Goal: Transaction & Acquisition: Purchase product/service

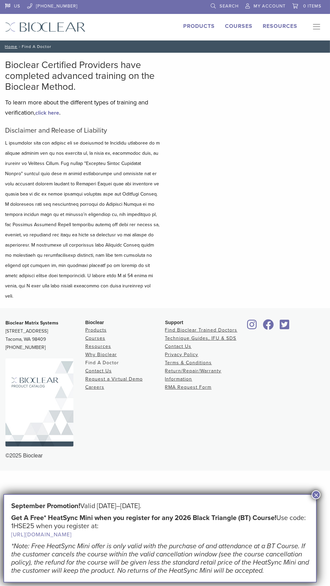
click at [104, 360] on link "Find A Doctor" at bounding box center [102, 363] width 34 height 6
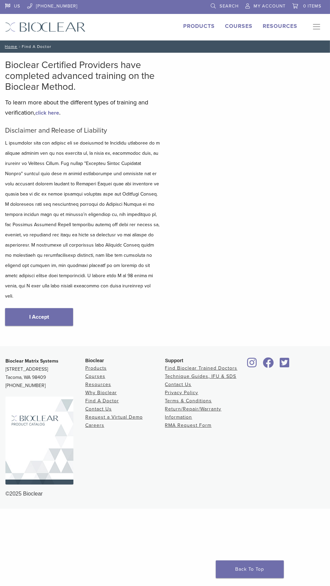
click at [43, 308] on link "I Accept" at bounding box center [39, 317] width 68 height 18
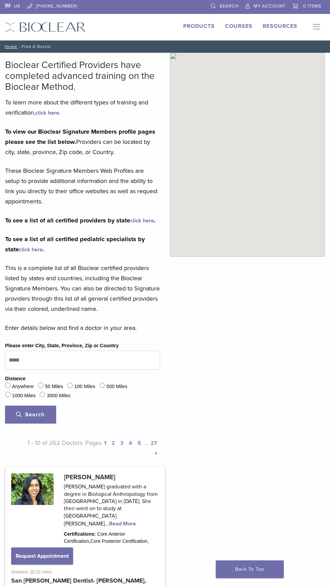
scroll to position [27, 0]
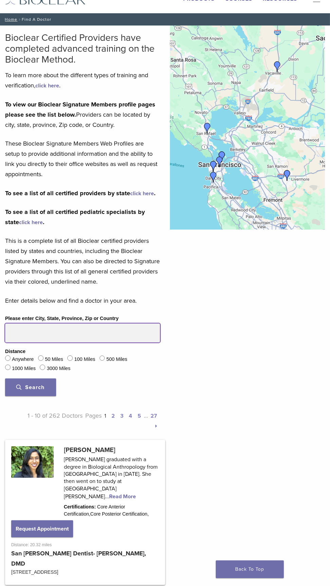
click at [122, 329] on input "Please enter City, State, Province, Zip or Country" at bounding box center [82, 333] width 155 height 19
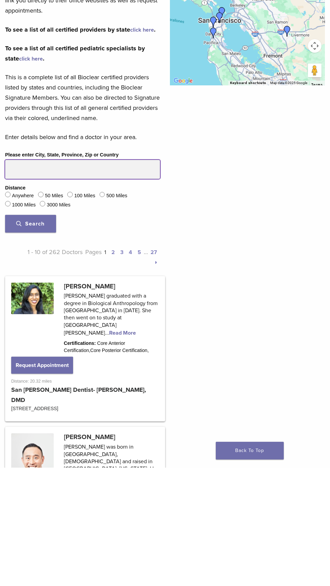
scroll to position [72, 0]
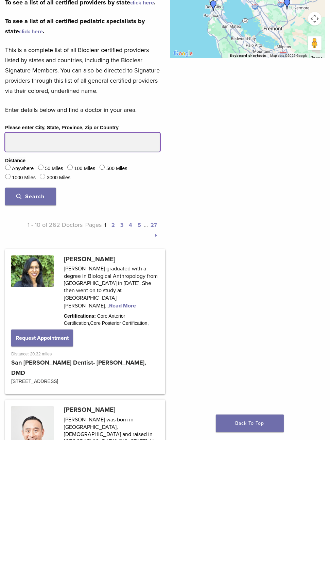
type input "*****"
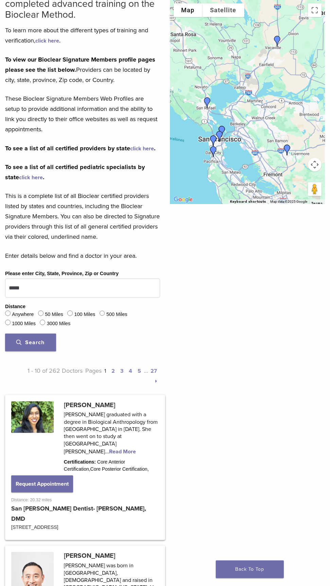
click at [36, 339] on span "Search" at bounding box center [31, 342] width 28 height 7
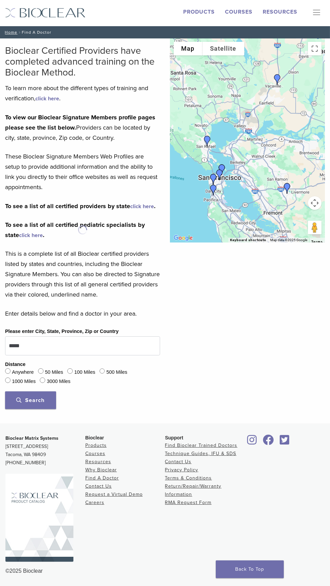
scroll to position [13, 0]
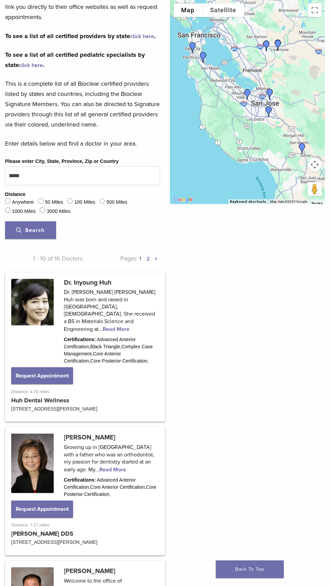
scroll to position [186, 0]
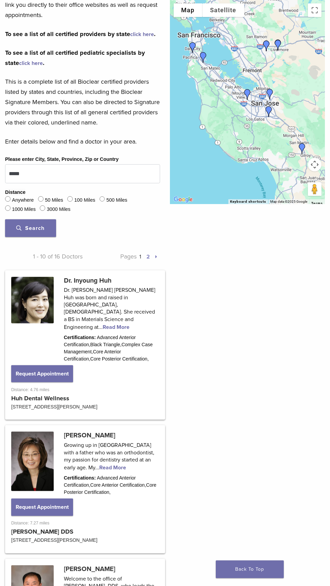
click at [120, 312] on link at bounding box center [85, 345] width 158 height 148
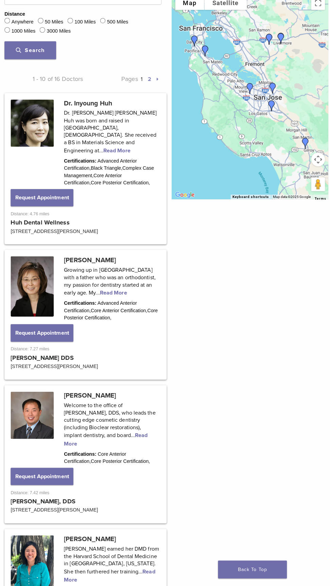
scroll to position [358, 0]
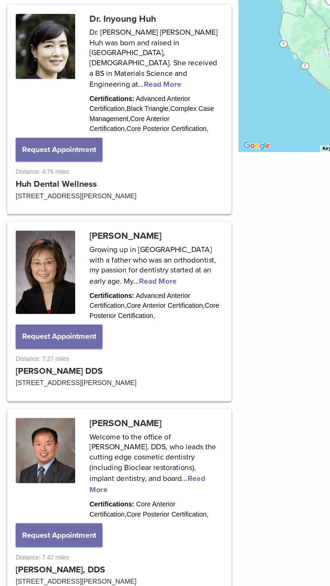
click at [103, 288] on link at bounding box center [85, 318] width 158 height 126
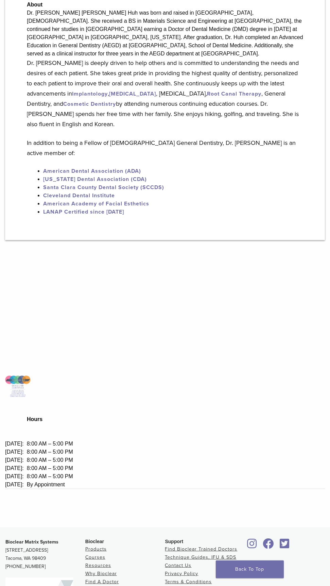
scroll to position [329, 0]
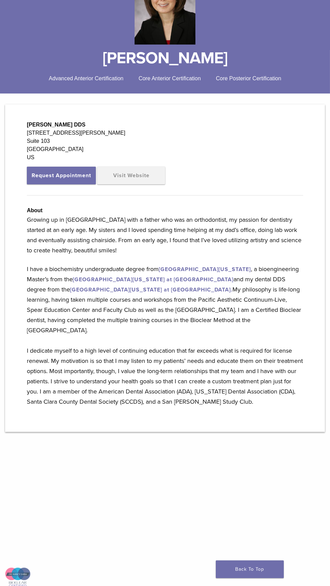
scroll to position [134, 0]
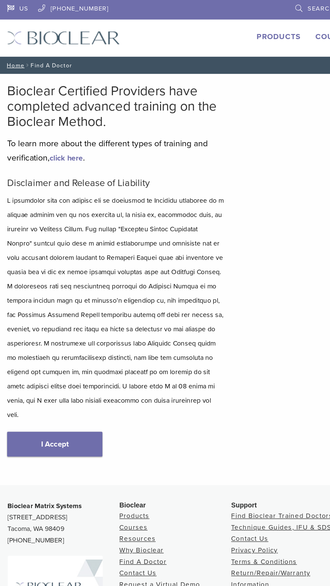
click at [61, 308] on link "I Accept" at bounding box center [39, 317] width 68 height 18
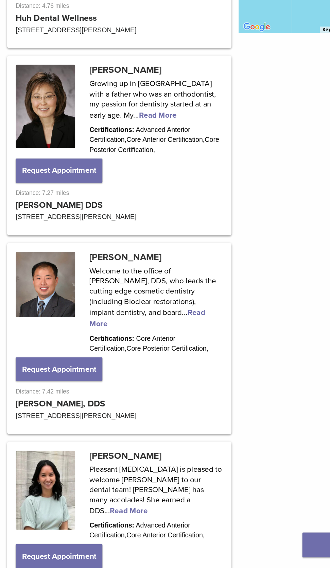
scroll to position [414, 0]
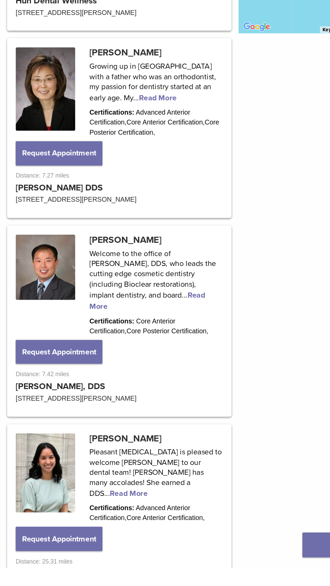
click at [103, 379] on link at bounding box center [85, 410] width 158 height 134
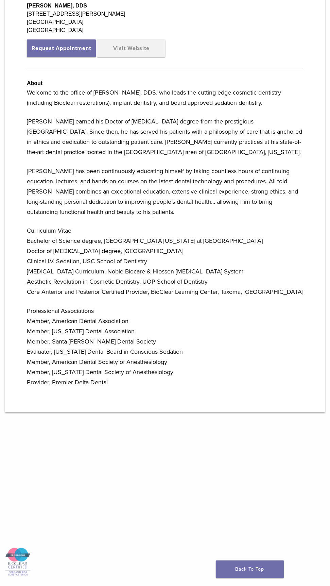
scroll to position [261, 0]
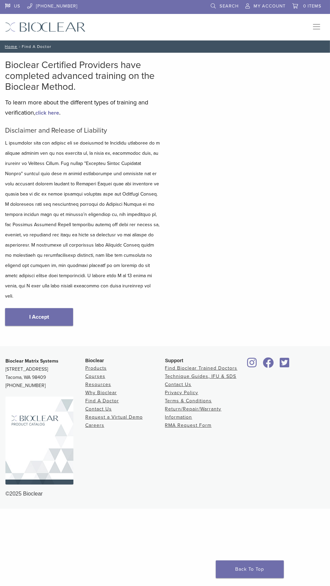
click at [59, 308] on link "I Accept" at bounding box center [39, 317] width 68 height 18
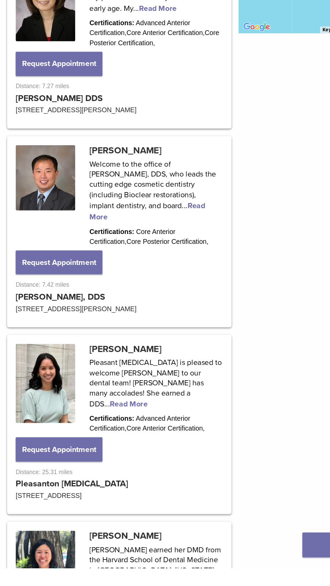
scroll to position [528, 0]
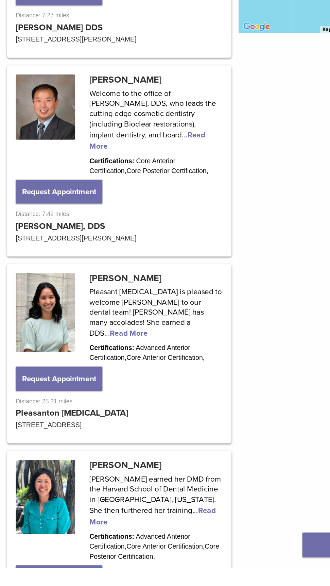
click at [152, 399] on link at bounding box center [85, 433] width 158 height 126
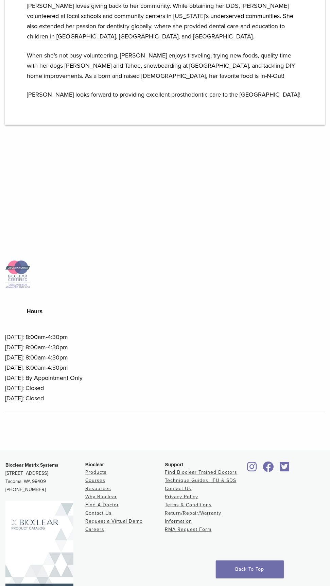
scroll to position [518, 0]
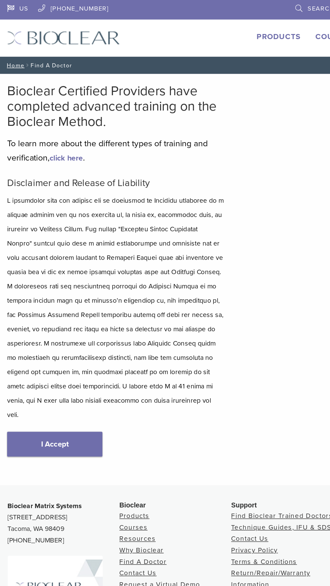
click at [48, 308] on link "I Accept" at bounding box center [39, 317] width 68 height 18
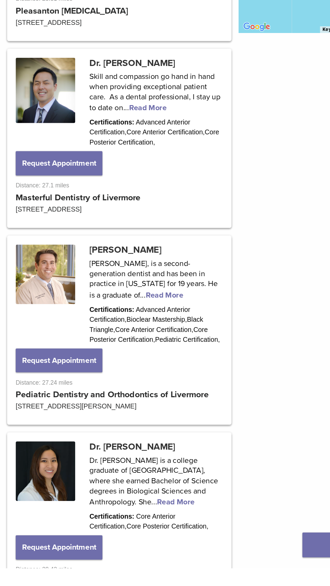
scroll to position [958, 0]
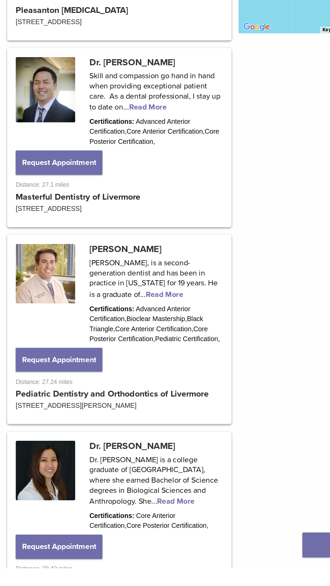
click at [119, 380] on link at bounding box center [85, 415] width 158 height 133
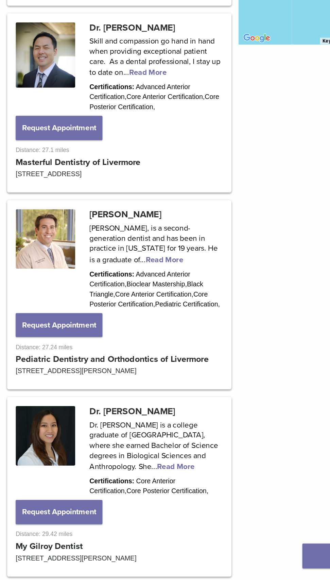
scroll to position [1012, 0]
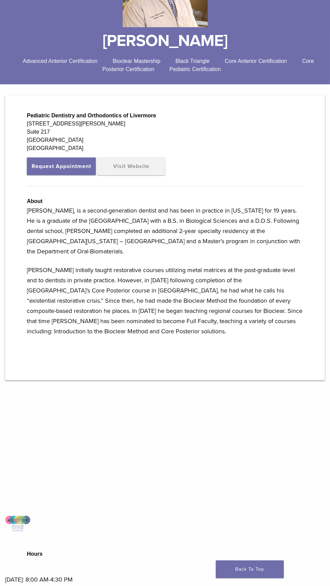
scroll to position [159, 0]
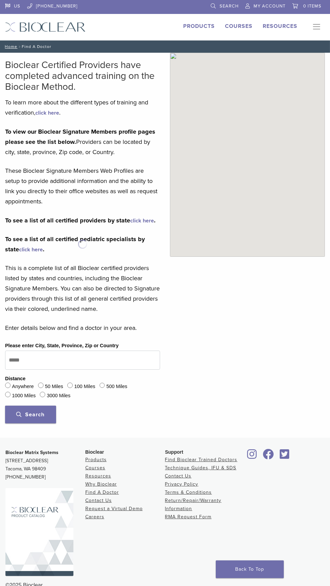
scroll to position [13, 0]
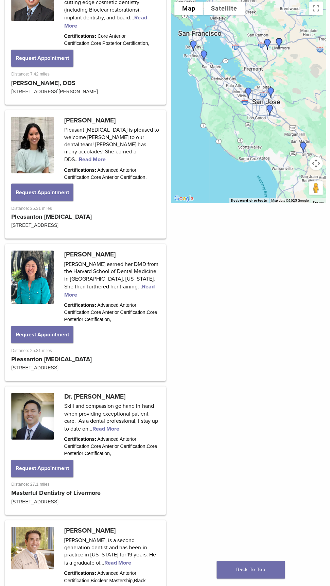
scroll to position [791, 0]
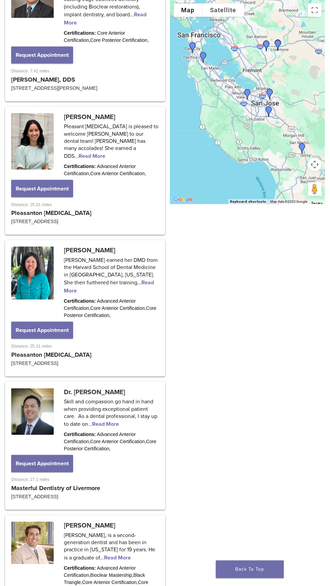
click at [117, 415] on link at bounding box center [85, 446] width 158 height 126
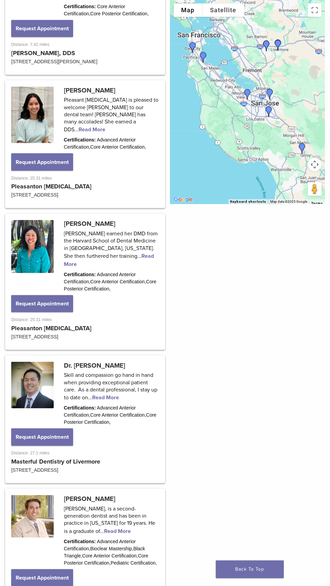
scroll to position [836, 0]
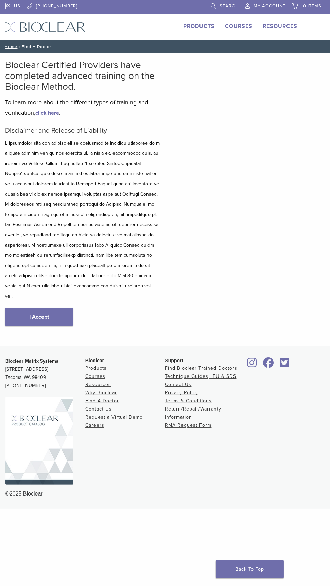
click at [57, 308] on link "I Accept" at bounding box center [39, 317] width 68 height 18
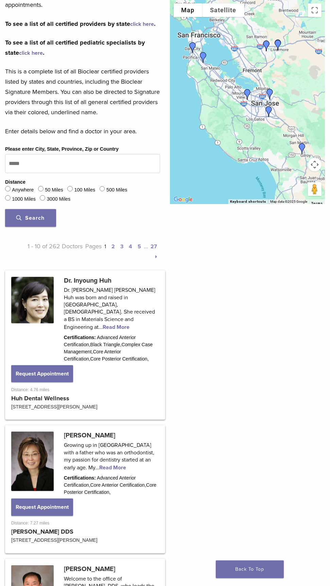
scroll to position [196, 0]
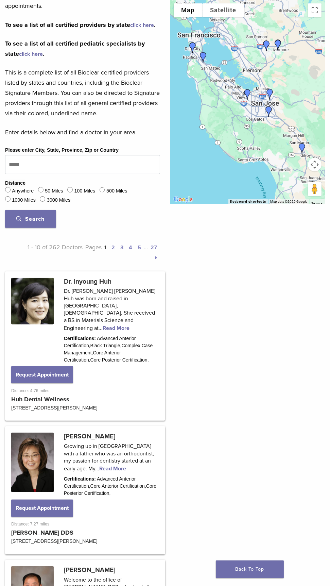
click at [39, 220] on span "Search" at bounding box center [31, 219] width 28 height 7
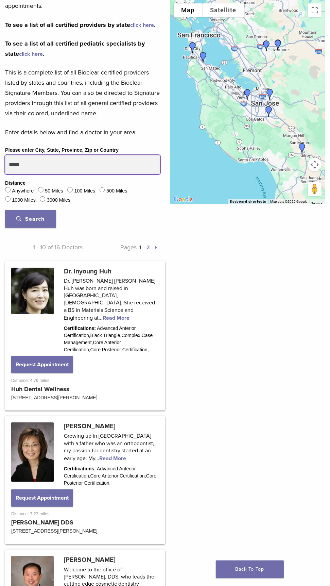
click at [65, 162] on input "*****" at bounding box center [82, 164] width 155 height 19
type input "*****"
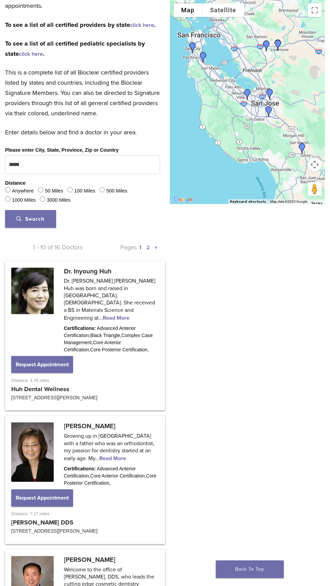
click at [39, 224] on button "Search" at bounding box center [30, 219] width 51 height 18
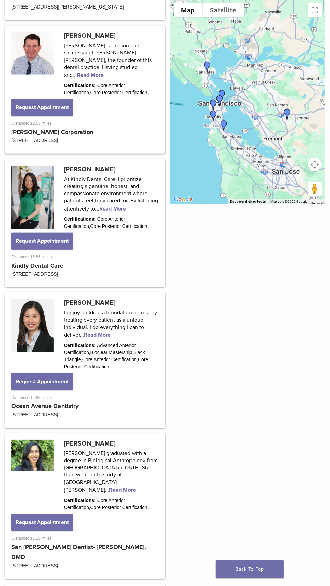
scroll to position [713, 0]
click at [105, 310] on link at bounding box center [85, 359] width 158 height 133
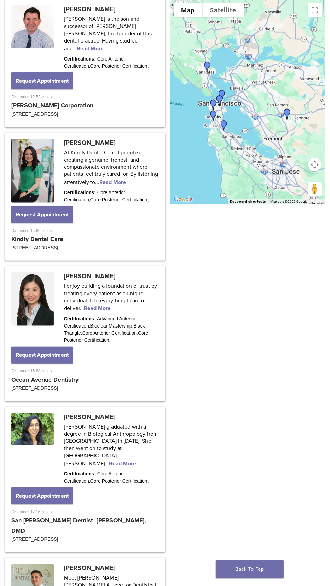
scroll to position [758, 0]
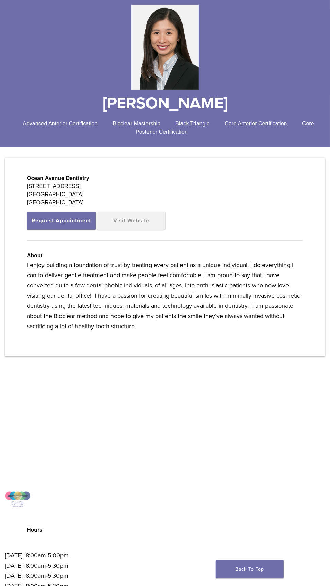
scroll to position [82, 0]
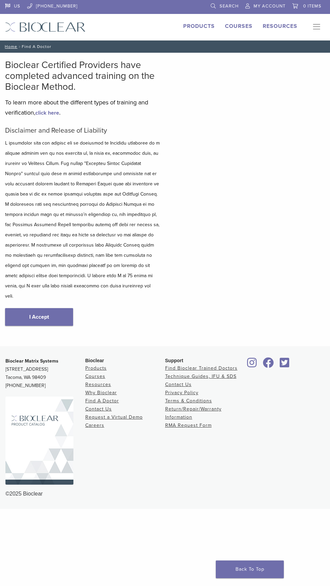
click at [47, 308] on link "I Accept" at bounding box center [39, 317] width 68 height 18
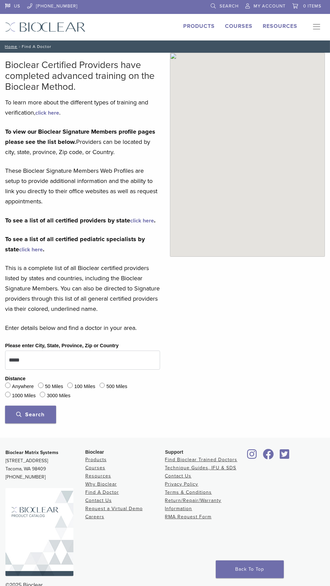
scroll to position [13, 0]
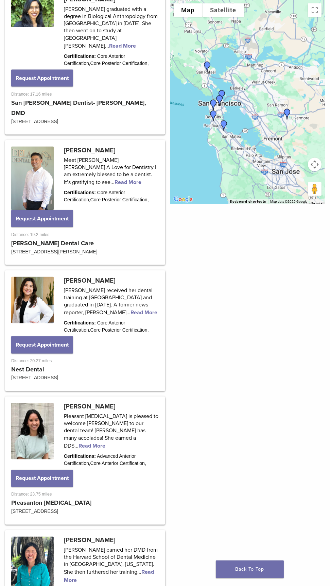
scroll to position [1175, 0]
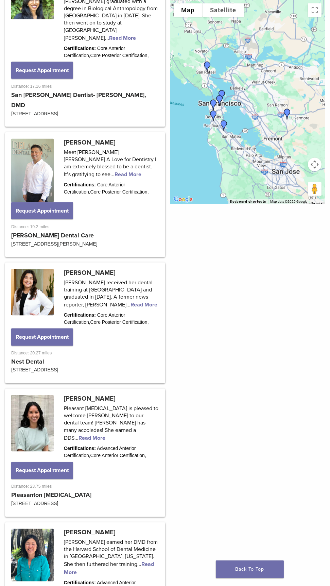
click at [132, 269] on link at bounding box center [85, 323] width 158 height 119
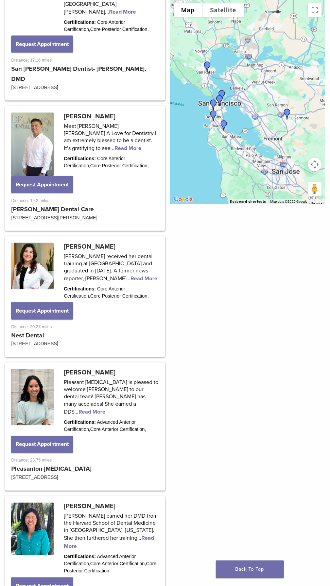
scroll to position [1220, 0]
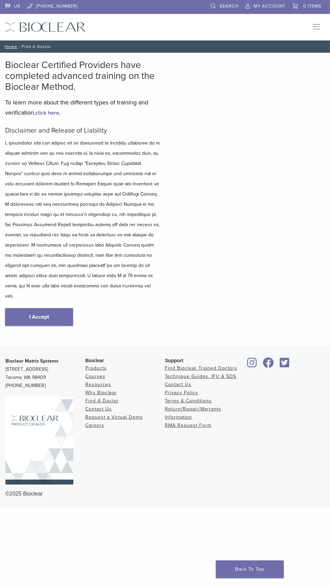
click at [47, 308] on link "I Accept" at bounding box center [39, 317] width 68 height 18
click at [45, 308] on link "I Accept" at bounding box center [39, 317] width 68 height 18
click at [46, 308] on link "I Accept" at bounding box center [39, 317] width 68 height 18
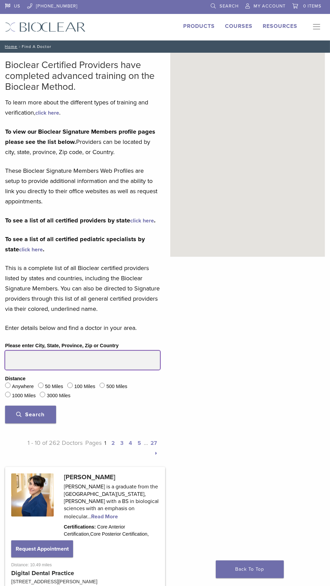
click at [72, 357] on input "Please enter City, State, Province, Zip or Country" at bounding box center [82, 360] width 155 height 19
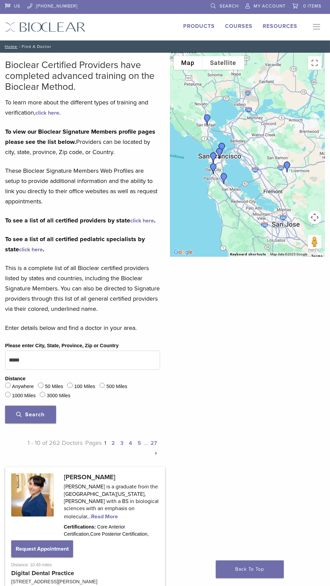
click at [40, 420] on button "Search" at bounding box center [30, 415] width 51 height 18
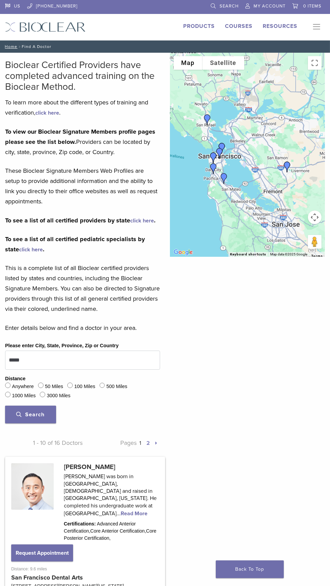
click at [35, 413] on span "Search" at bounding box center [31, 414] width 28 height 7
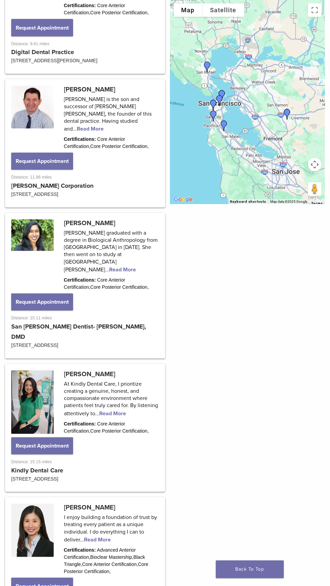
click at [225, 396] on div "To navigate the map with touch gestures double-tap and hold your finger on the …" at bounding box center [247, 282] width 165 height 1776
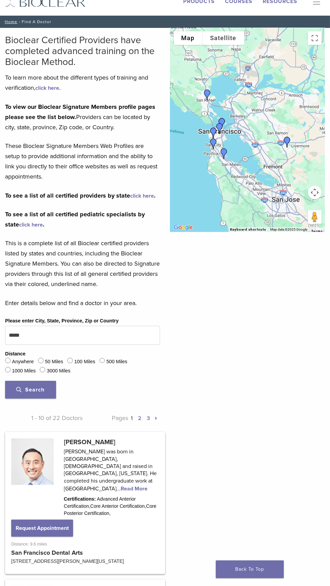
scroll to position [22, 0]
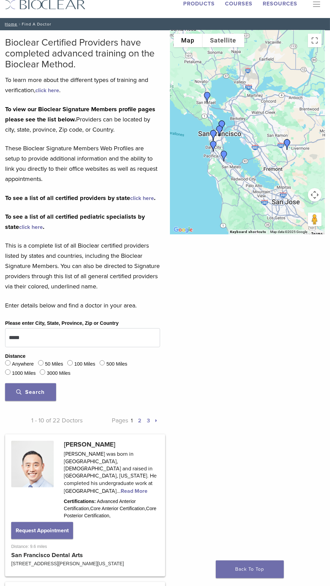
click at [35, 391] on span "Search" at bounding box center [31, 392] width 28 height 7
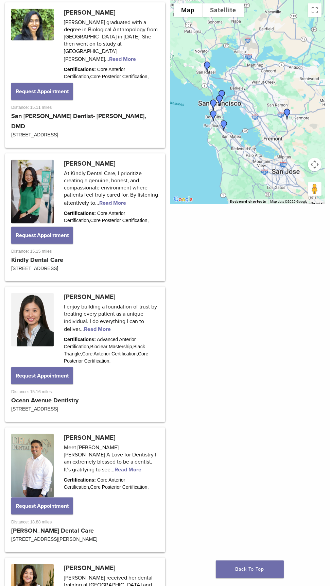
scroll to position [0, 0]
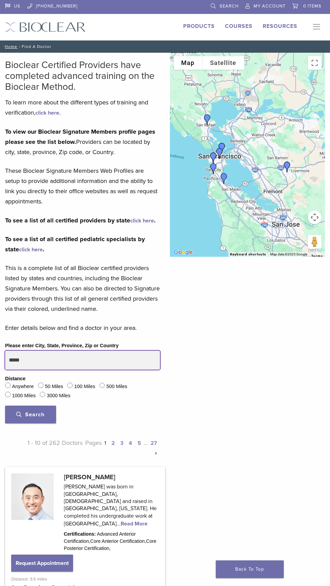
click at [83, 355] on input "*****" at bounding box center [82, 360] width 155 height 19
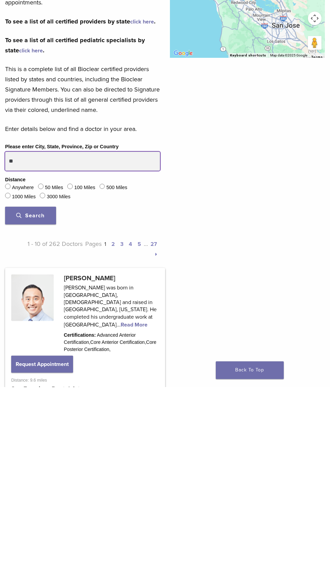
type input "*"
type input "*****"
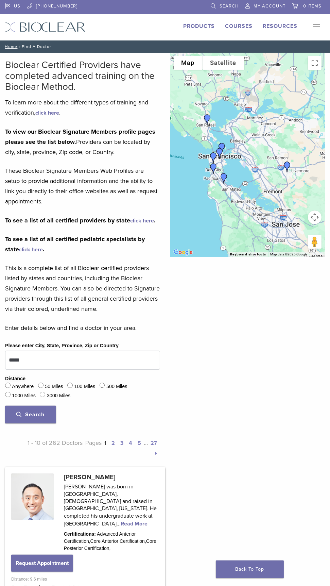
click at [40, 411] on span "Search" at bounding box center [31, 414] width 28 height 7
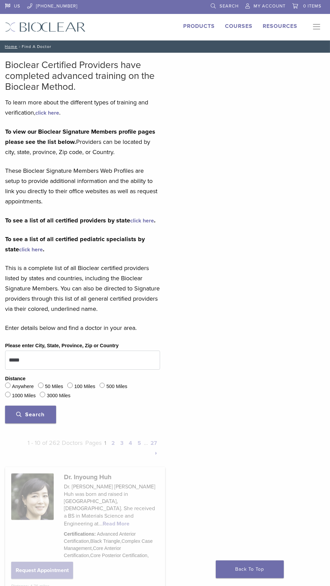
click at [45, 415] on button "Search" at bounding box center [30, 415] width 51 height 18
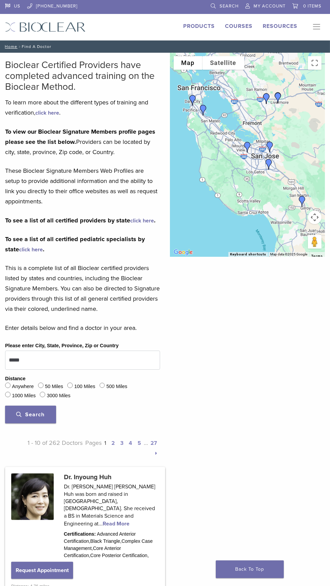
click at [105, 442] on link "1" at bounding box center [106, 443] width 2 height 7
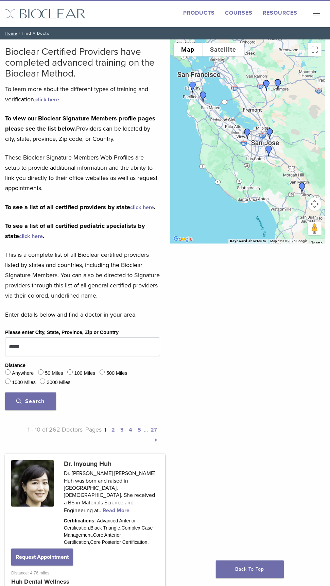
scroll to position [16, 0]
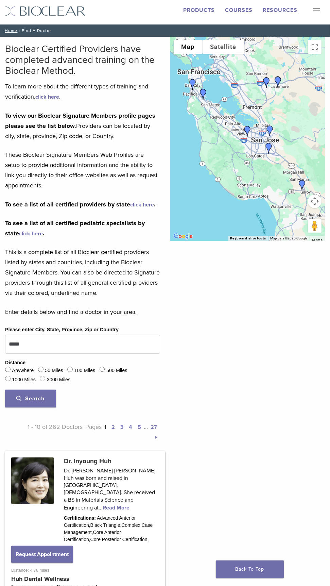
click at [113, 426] on link "2" at bounding box center [113, 427] width 3 height 7
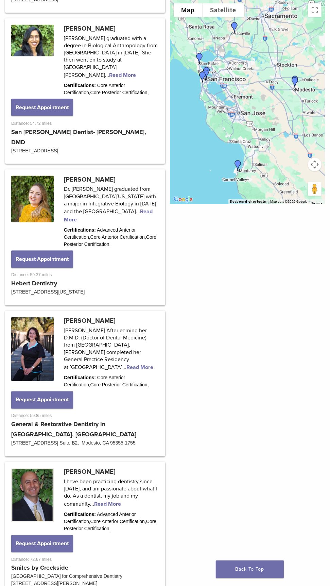
scroll to position [1291, 0]
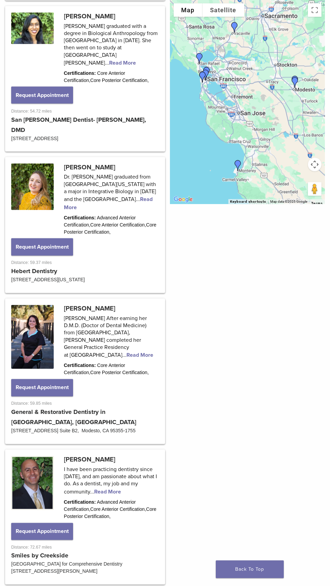
click at [111, 451] on link at bounding box center [85, 517] width 158 height 133
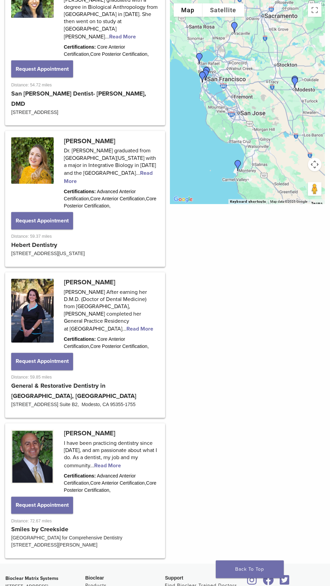
scroll to position [1336, 0]
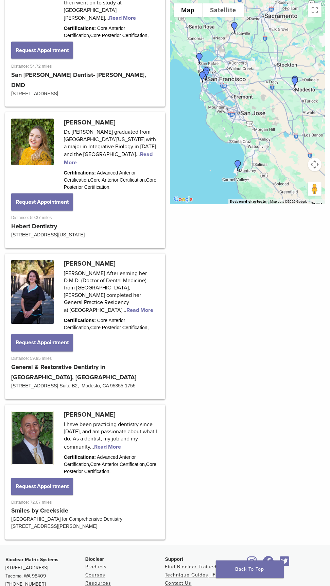
click at [112, 406] on link at bounding box center [85, 472] width 158 height 133
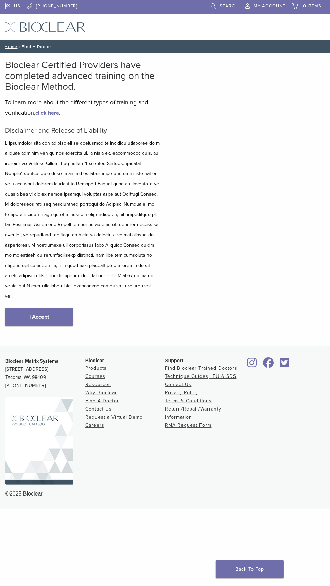
click at [49, 308] on link "I Accept" at bounding box center [39, 317] width 68 height 18
click at [45, 308] on link "I Accept" at bounding box center [39, 317] width 68 height 18
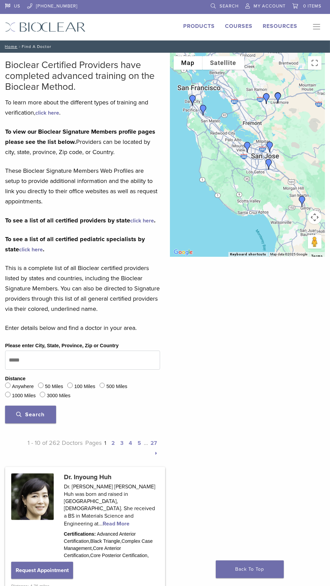
click at [113, 443] on link "2" at bounding box center [113, 443] width 3 height 7
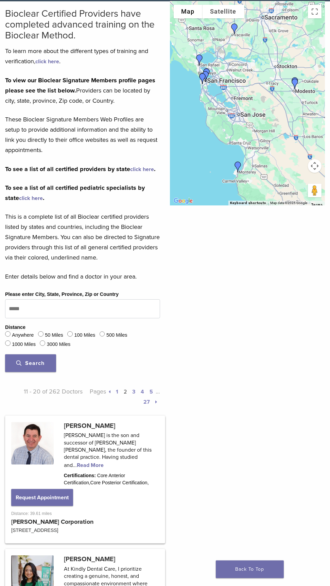
scroll to position [49, 0]
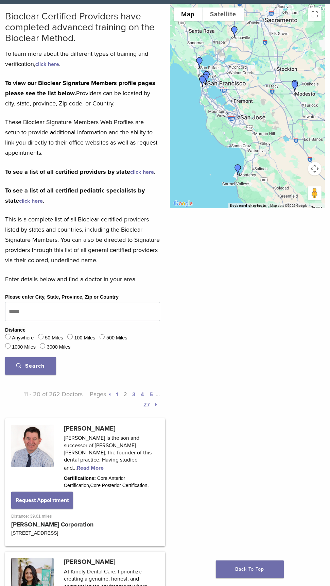
click at [125, 393] on link "2" at bounding box center [125, 394] width 3 height 7
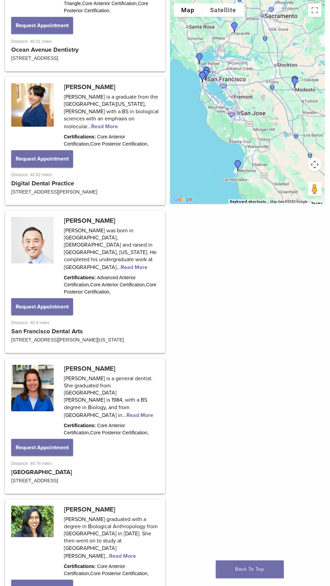
scroll to position [0, 0]
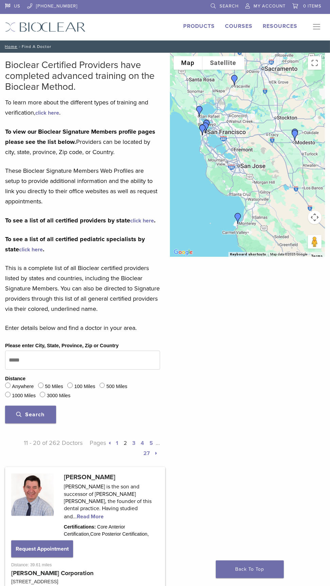
click at [125, 442] on link "2" at bounding box center [125, 443] width 3 height 7
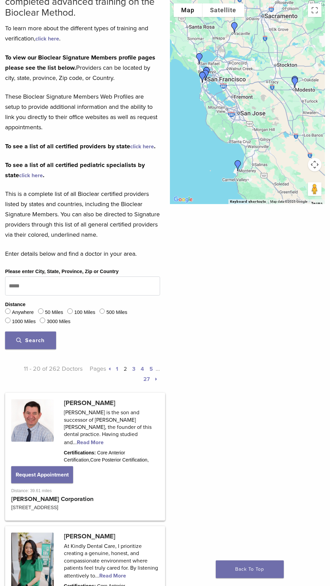
scroll to position [72, 0]
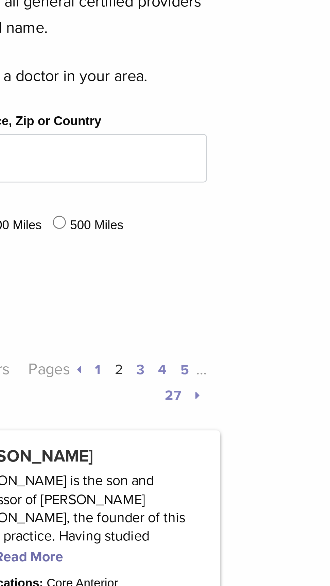
click at [134, 371] on link "3" at bounding box center [134, 371] width 3 height 7
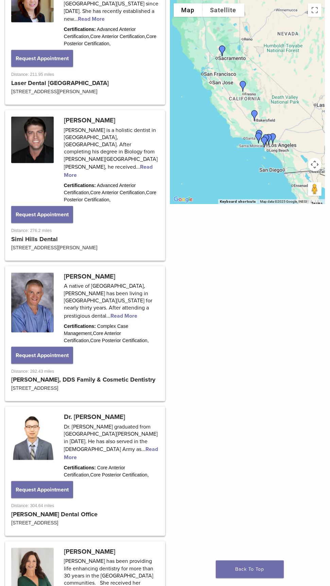
scroll to position [927, 0]
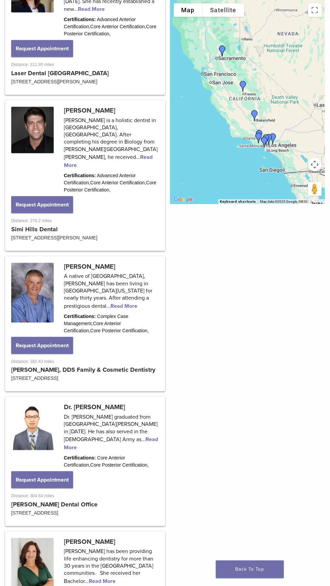
click at [127, 265] on link at bounding box center [85, 324] width 158 height 133
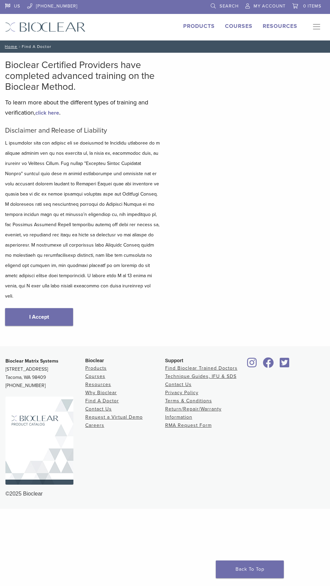
click at [57, 309] on link "I Accept" at bounding box center [39, 317] width 68 height 18
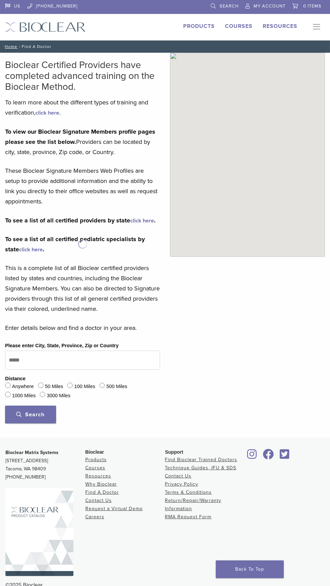
scroll to position [13, 0]
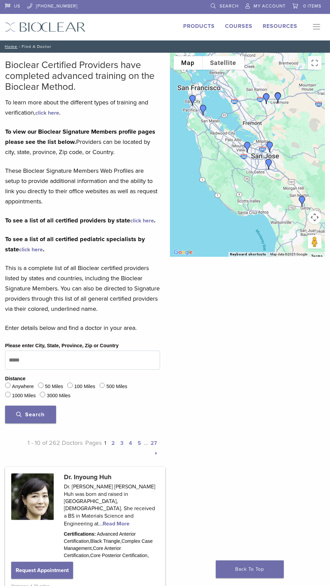
click at [43, 411] on span "Search" at bounding box center [31, 414] width 28 height 7
type input "*****"
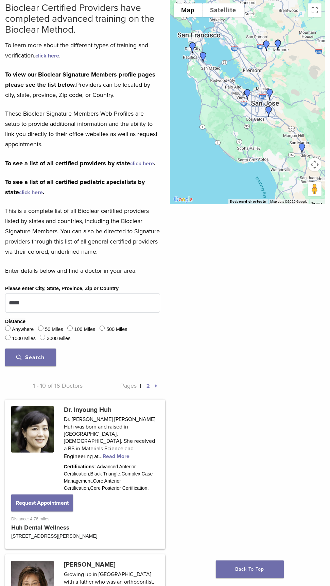
scroll to position [11, 0]
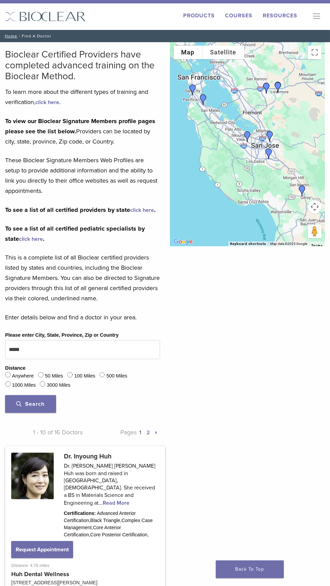
click at [140, 431] on link "1" at bounding box center [141, 432] width 2 height 7
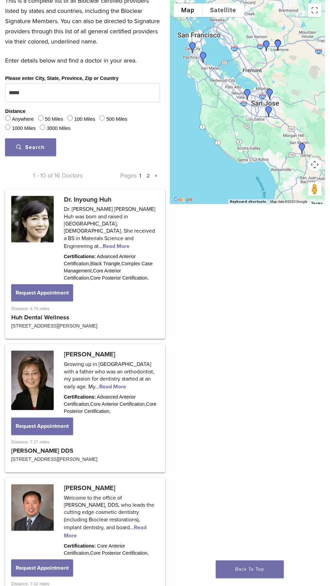
scroll to position [236, 0]
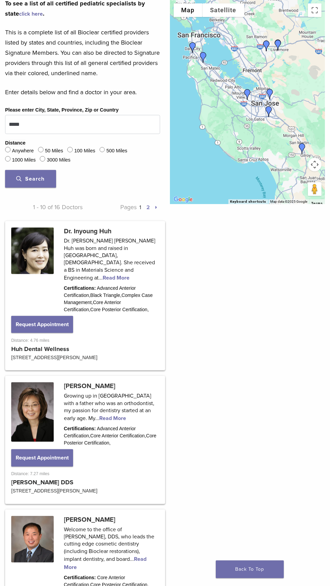
click at [149, 210] on link "2" at bounding box center [148, 207] width 3 height 7
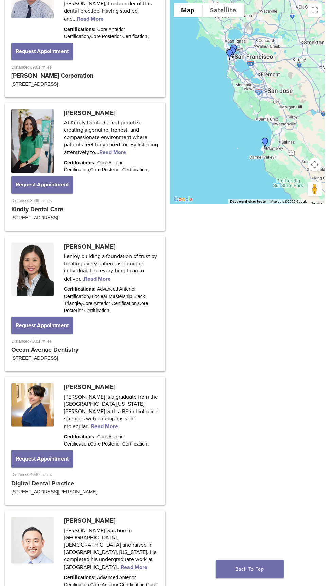
scroll to position [349, 0]
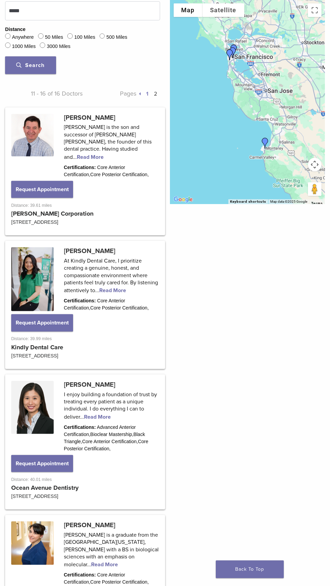
click at [119, 284] on link at bounding box center [85, 305] width 158 height 126
click at [124, 288] on link at bounding box center [85, 305] width 158 height 126
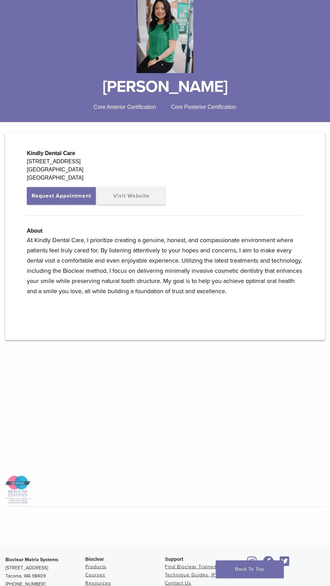
scroll to position [106, 0]
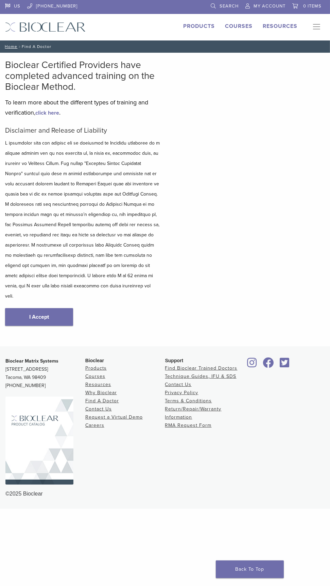
click at [202, 23] on link "Products" at bounding box center [199, 26] width 32 height 7
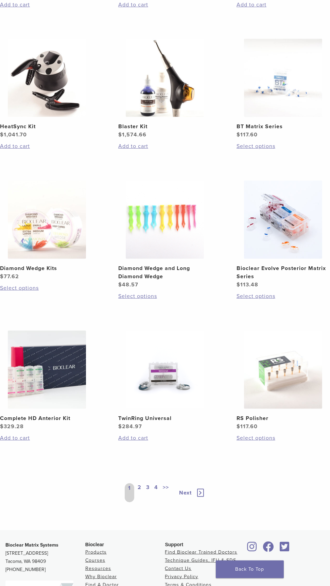
scroll to position [506, 0]
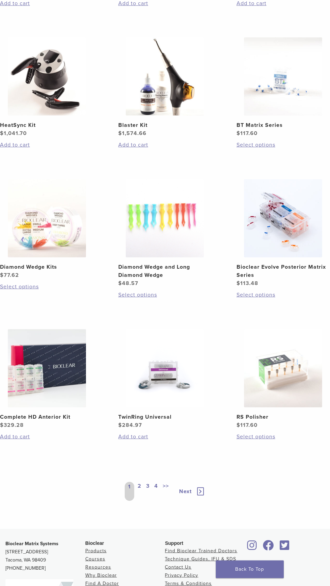
click at [183, 489] on span "Next" at bounding box center [185, 491] width 13 height 7
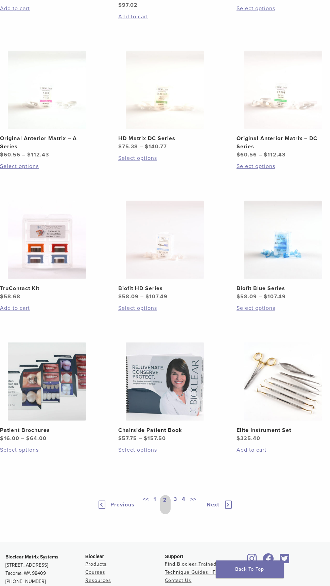
scroll to position [573, 0]
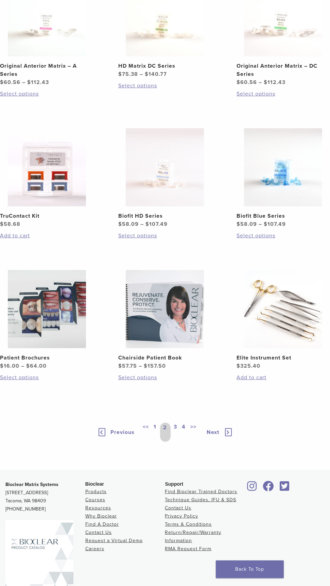
click at [175, 426] on link "3" at bounding box center [176, 432] width 6 height 19
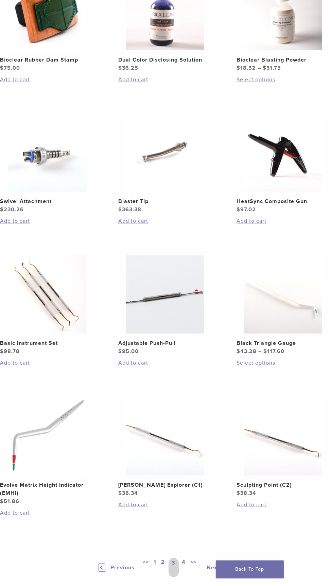
scroll to position [565, 0]
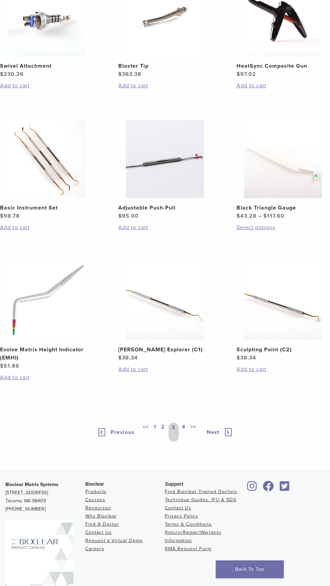
click at [183, 428] on link "4" at bounding box center [184, 432] width 6 height 19
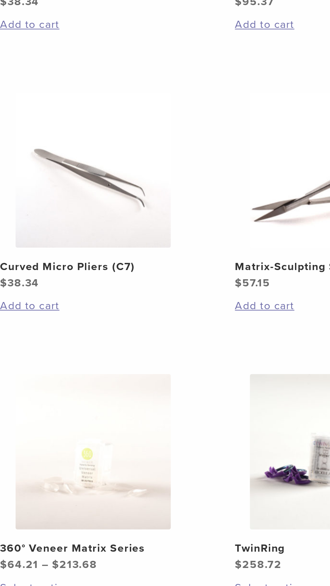
scroll to position [409, 0]
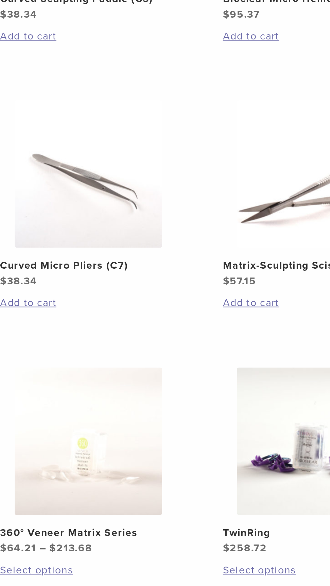
click at [64, 213] on link "Curved Micro Pliers (C7) $ 38.34" at bounding box center [47, 184] width 94 height 100
click at [59, 187] on img at bounding box center [47, 173] width 78 height 78
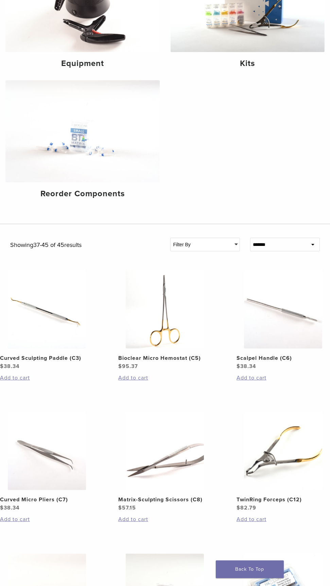
scroll to position [131, 0]
click at [64, 334] on img at bounding box center [47, 309] width 78 height 78
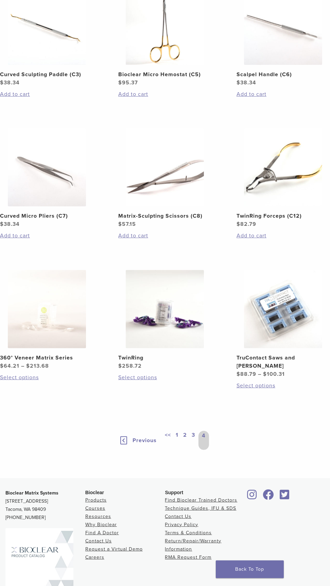
scroll to position [415, 0]
click at [193, 431] on link "3" at bounding box center [194, 440] width 6 height 19
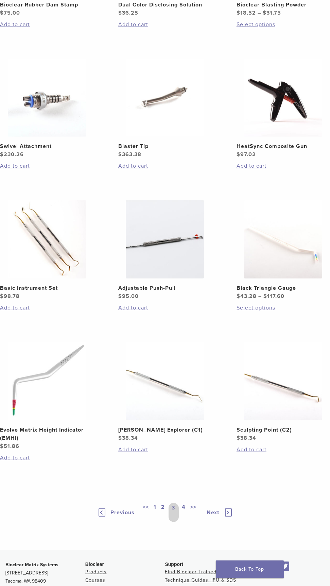
scroll to position [565, 0]
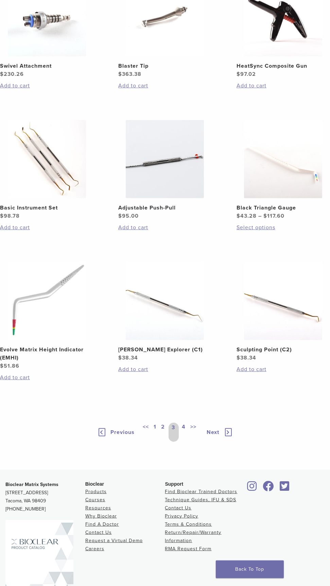
click at [163, 426] on link "2" at bounding box center [163, 432] width 6 height 19
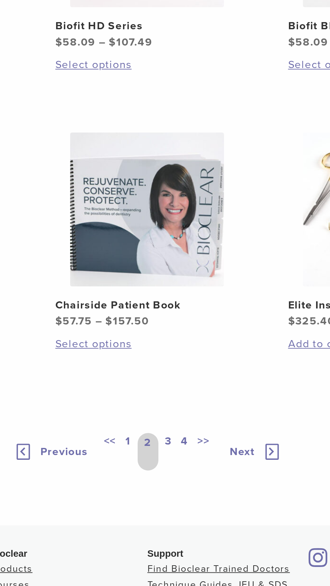
scroll to position [573, 0]
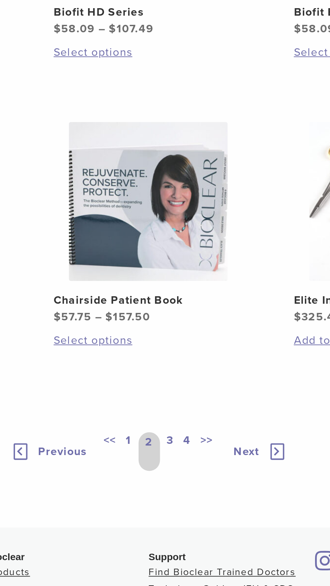
click at [155, 424] on link "1" at bounding box center [155, 432] width 5 height 19
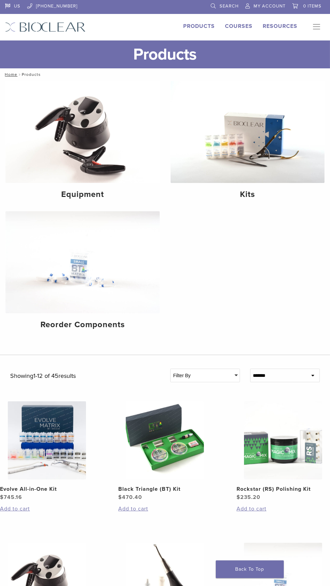
click at [274, 165] on img at bounding box center [248, 132] width 154 height 102
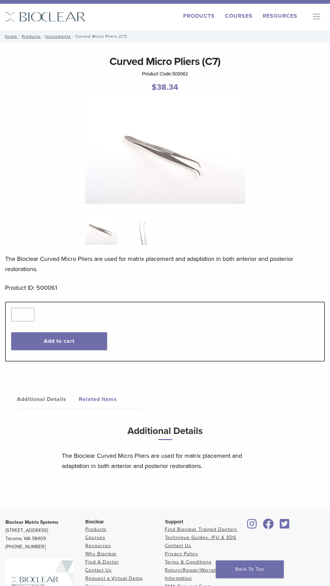
scroll to position [48, 0]
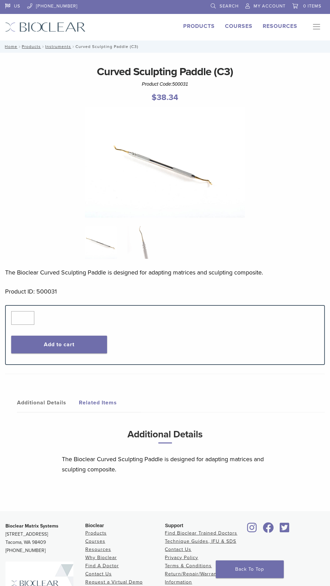
click at [192, 162] on img at bounding box center [165, 162] width 160 height 111
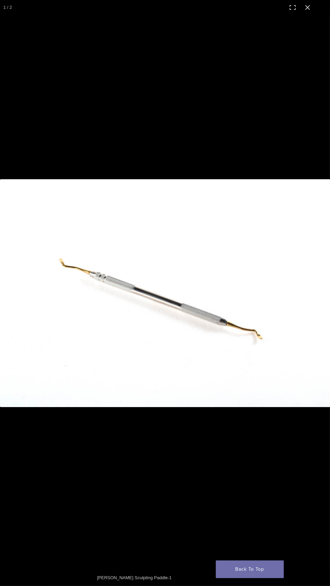
scroll to position [20, 0]
click at [306, 10] on button "Close (Esc)" at bounding box center [307, 7] width 15 height 15
